Goal: Find specific page/section

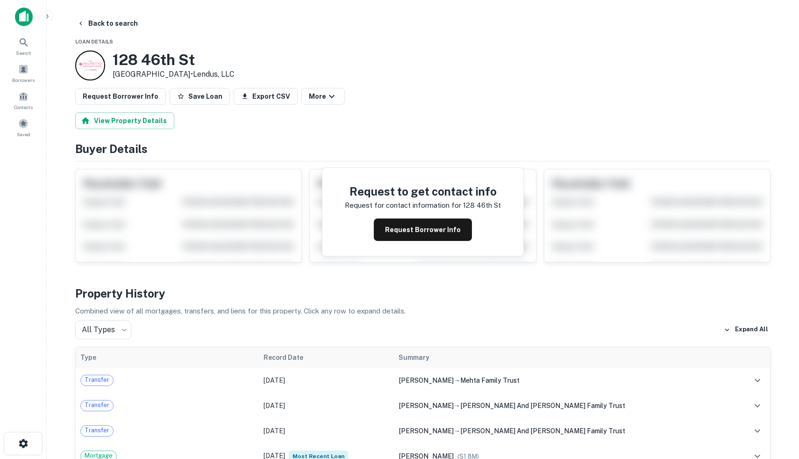
click at [48, 22] on main "Back to search Loan Details 128 46th St Newport Beach, CA92663 • Lendus, LLC Re…" at bounding box center [423, 229] width 753 height 459
click at [46, 20] on icon "button" at bounding box center [46, 16] width 7 height 7
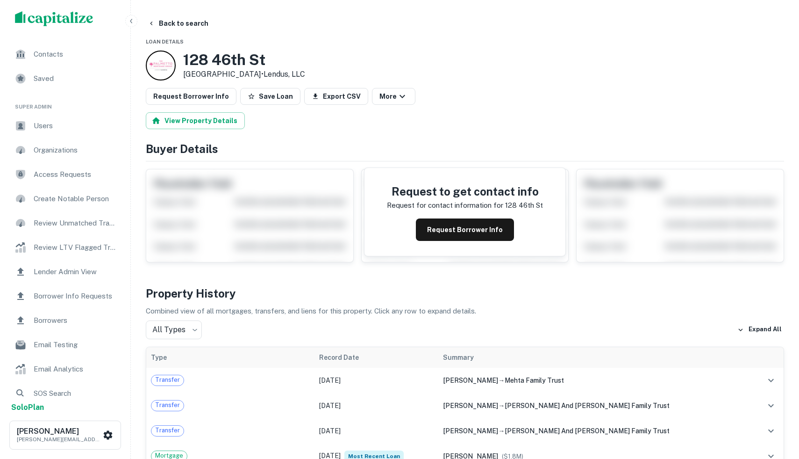
scroll to position [53, 0]
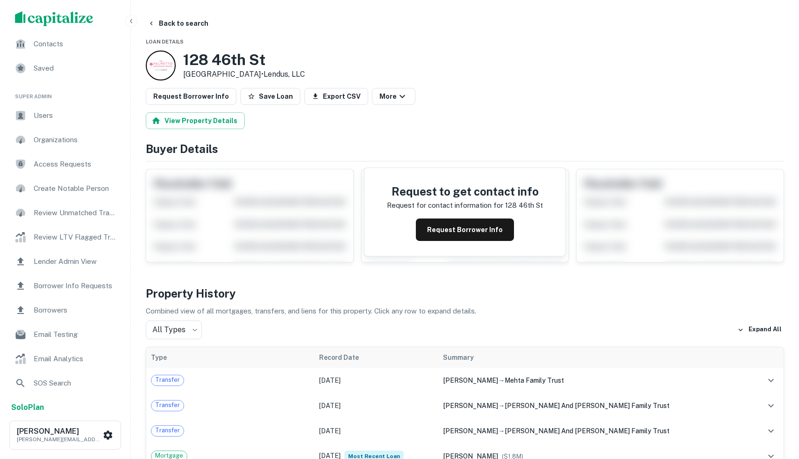
click at [65, 172] on div "Access Requests" at bounding box center [64, 164] width 115 height 22
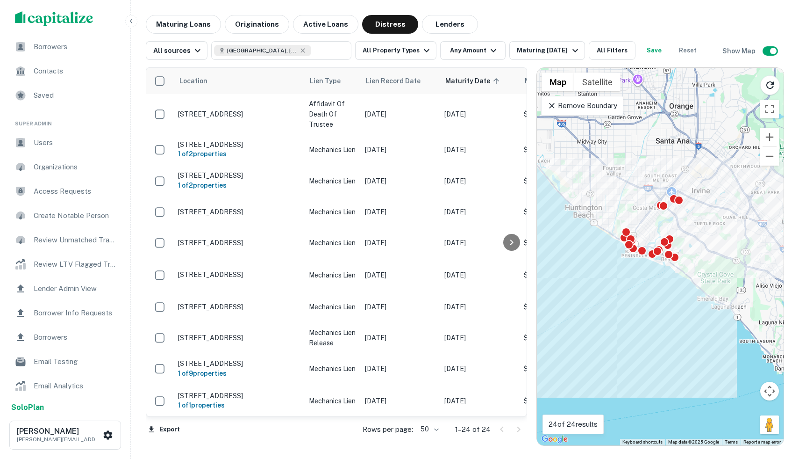
scroll to position [53, 0]
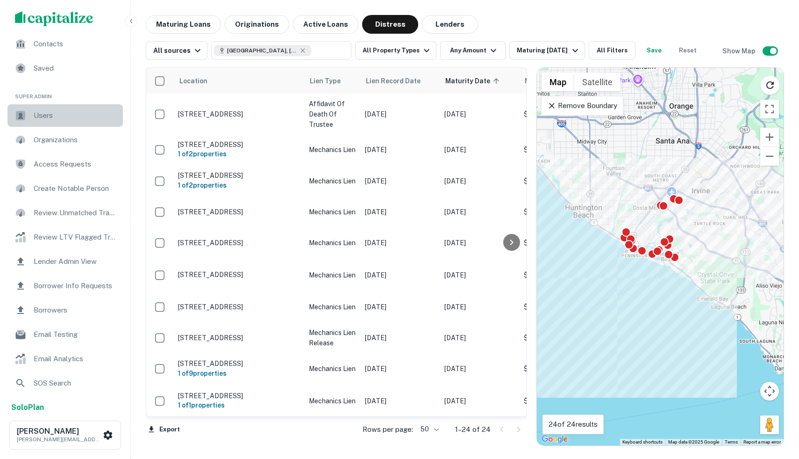
click at [50, 116] on span "Users" at bounding box center [76, 115] width 84 height 11
